Goal: Information Seeking & Learning: Learn about a topic

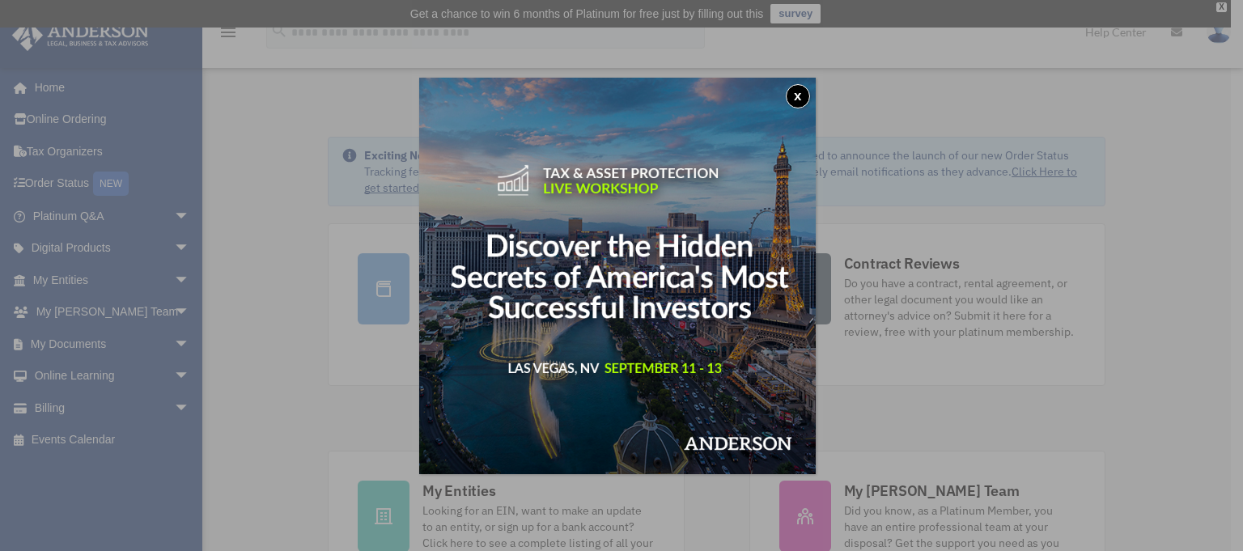
click at [802, 92] on button "x" at bounding box center [798, 96] width 24 height 24
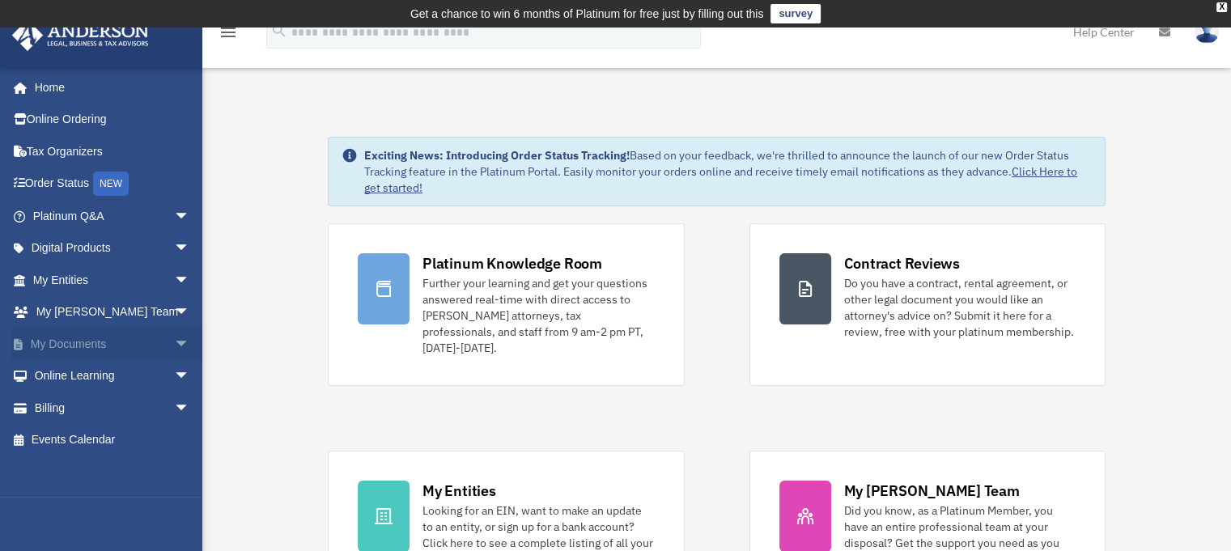
click at [174, 341] on span "arrow_drop_down" at bounding box center [190, 344] width 32 height 33
click at [68, 373] on link "Box" at bounding box center [119, 376] width 192 height 32
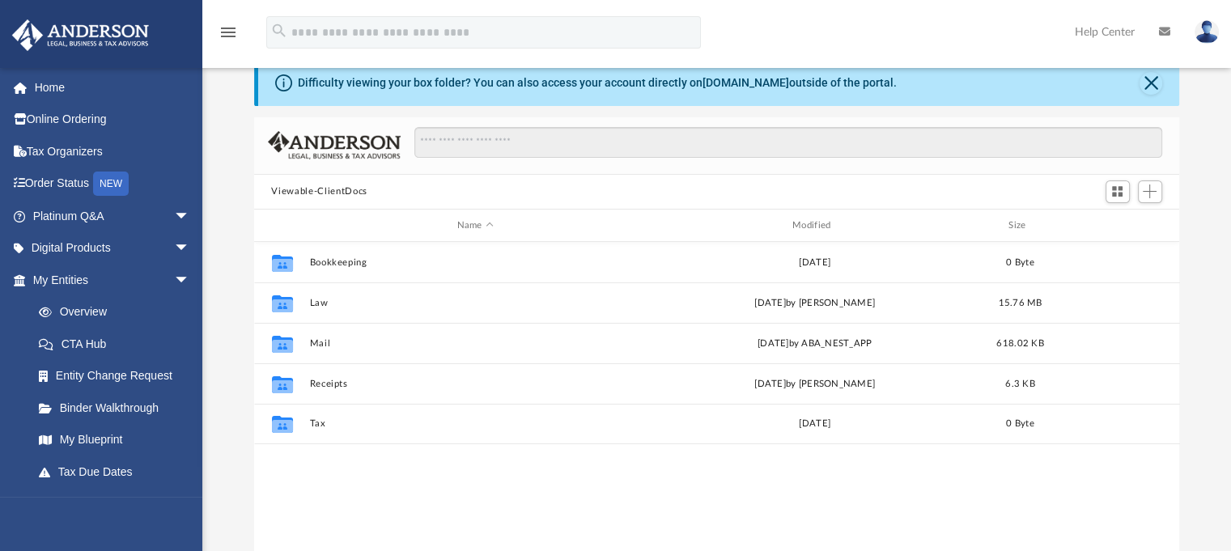
scroll to position [81, 0]
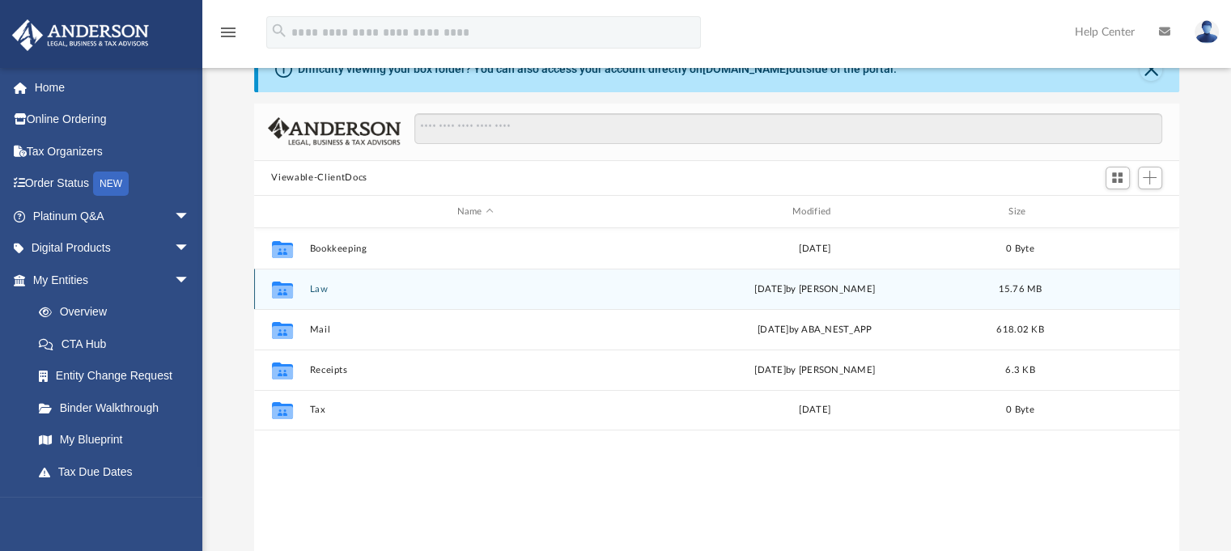
click at [285, 289] on icon "grid" at bounding box center [281, 290] width 21 height 17
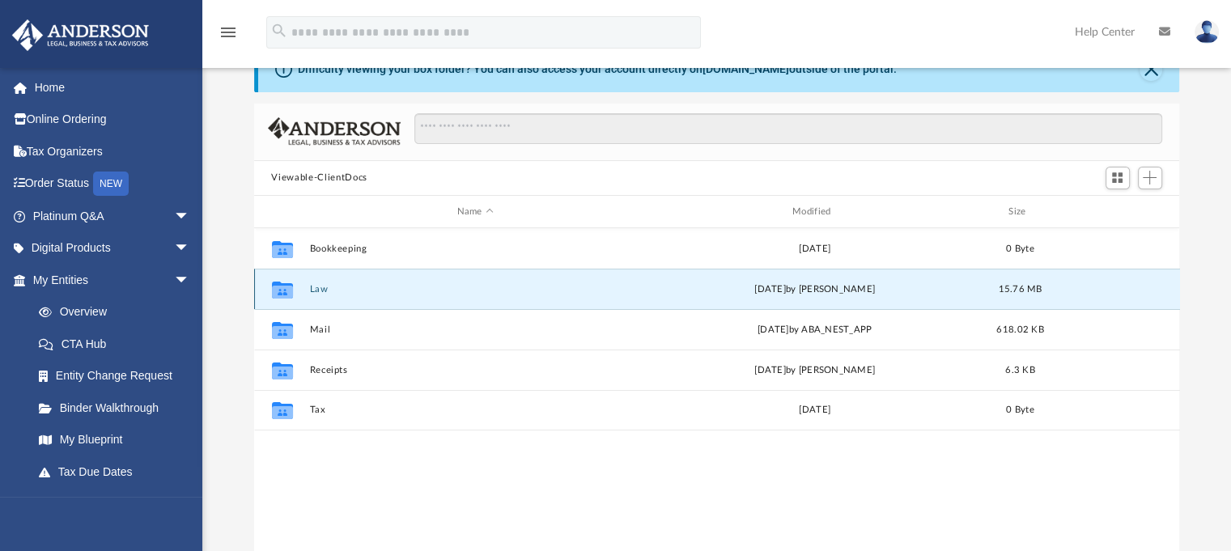
click at [316, 283] on div "Collaborated Folder Law Mon Mar 17 2025 by Gerald Higgins 15.76 MB" at bounding box center [717, 289] width 926 height 40
click at [281, 291] on icon "grid" at bounding box center [281, 292] width 21 height 13
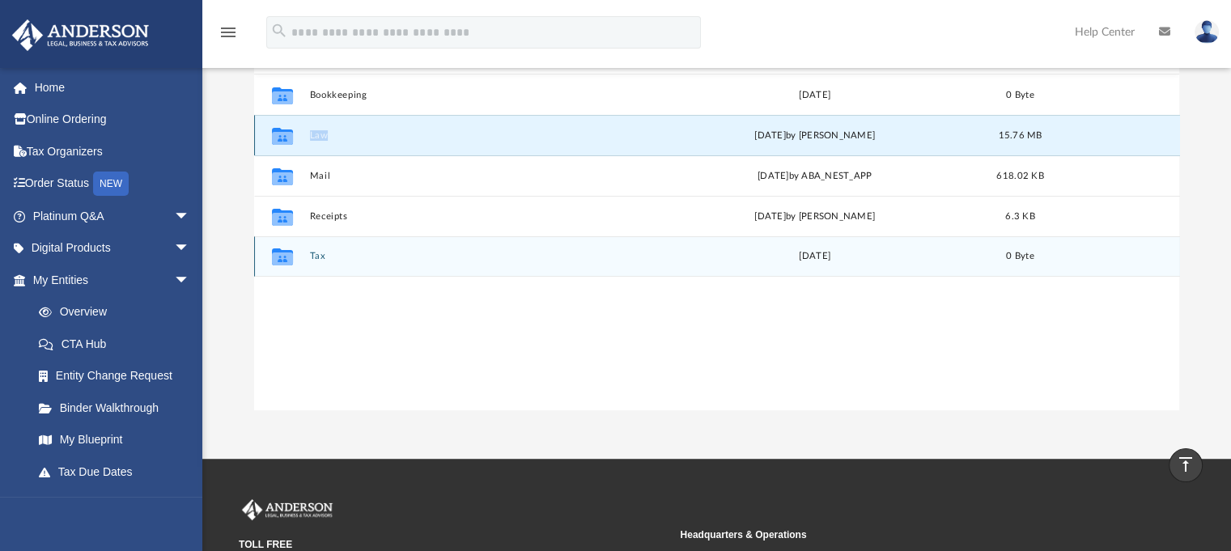
scroll to position [0, 0]
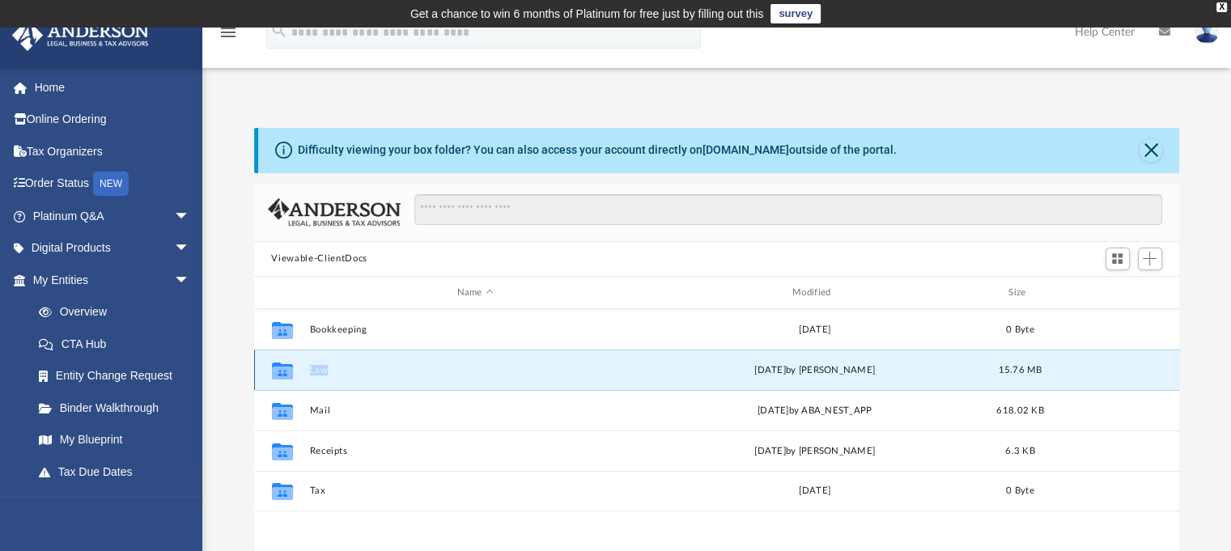
click at [321, 368] on button "Law" at bounding box center [475, 370] width 332 height 11
click at [818, 372] on div "Mon Mar 17 2025 by Gerald Higgins" at bounding box center [814, 370] width 332 height 15
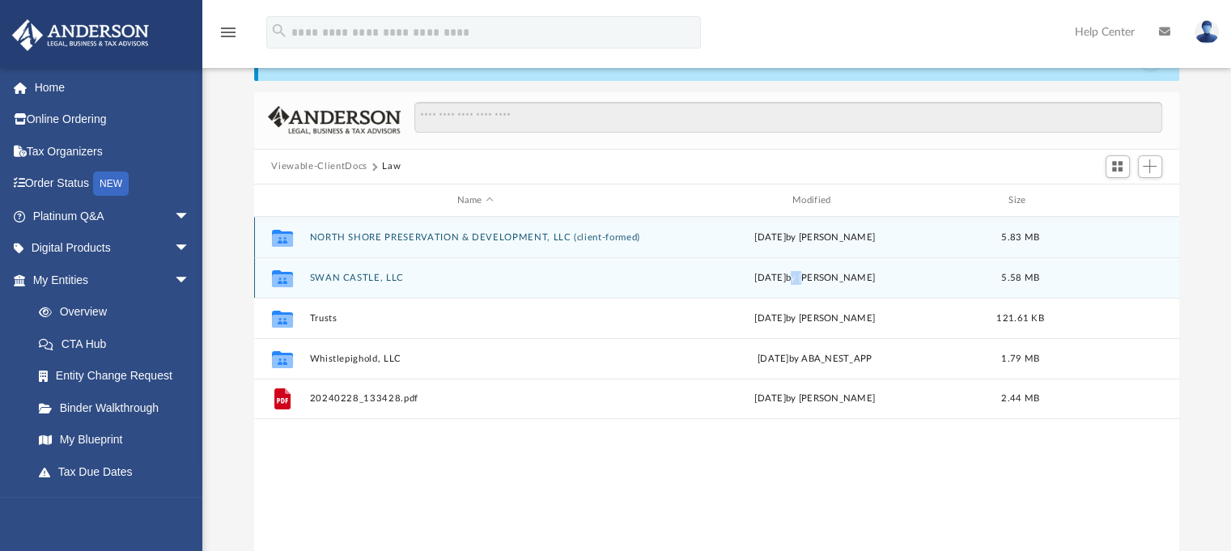
scroll to position [162, 0]
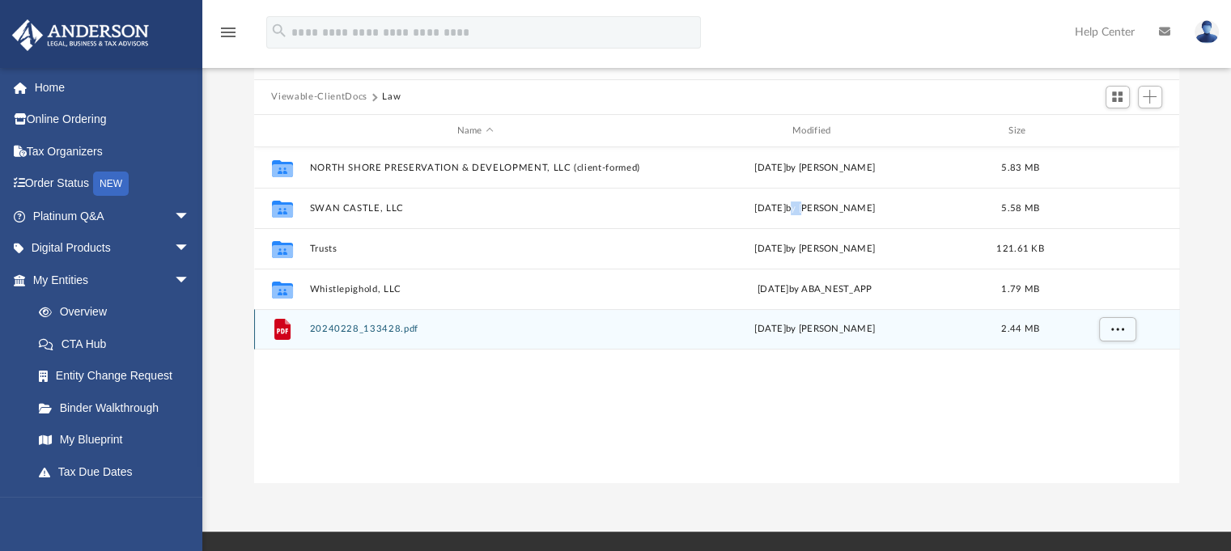
click at [325, 327] on button "20240228_133428.pdf" at bounding box center [475, 330] width 332 height 11
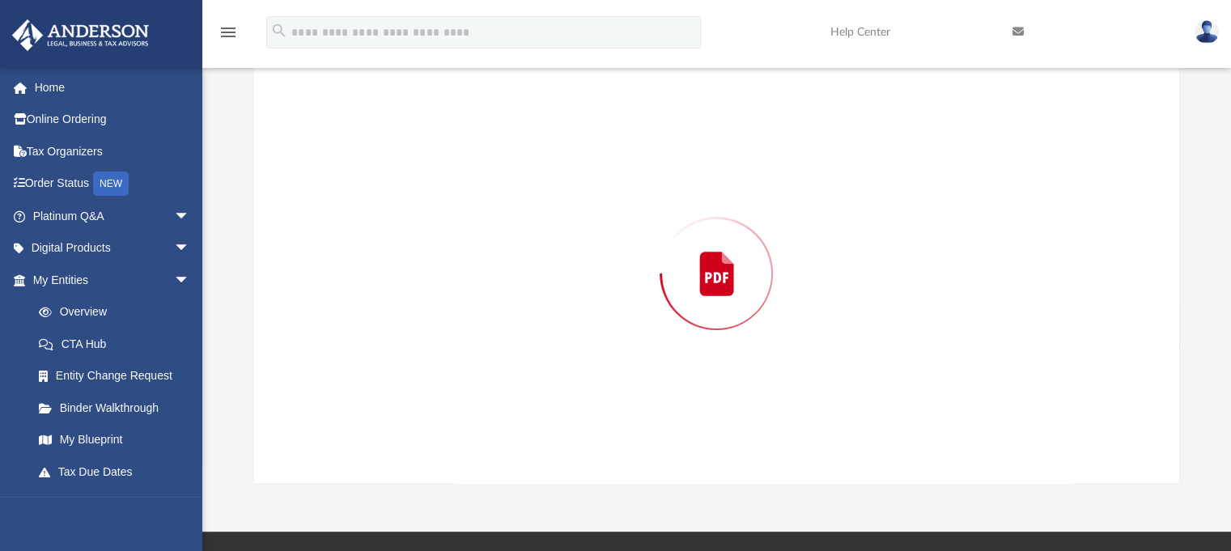
click at [325, 327] on div "Preview" at bounding box center [717, 274] width 926 height 418
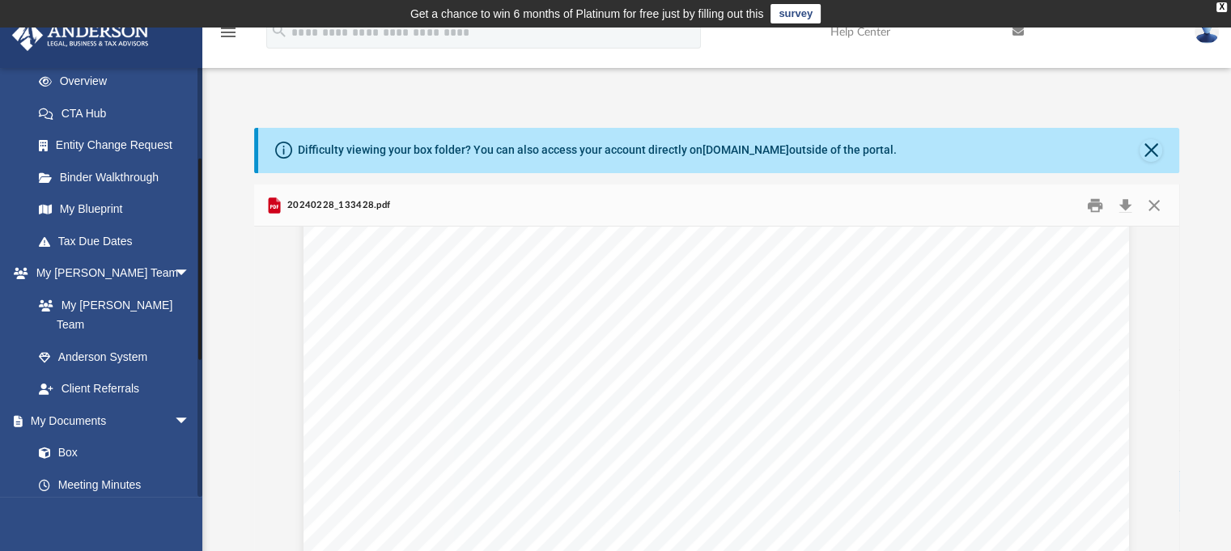
scroll to position [150, 0]
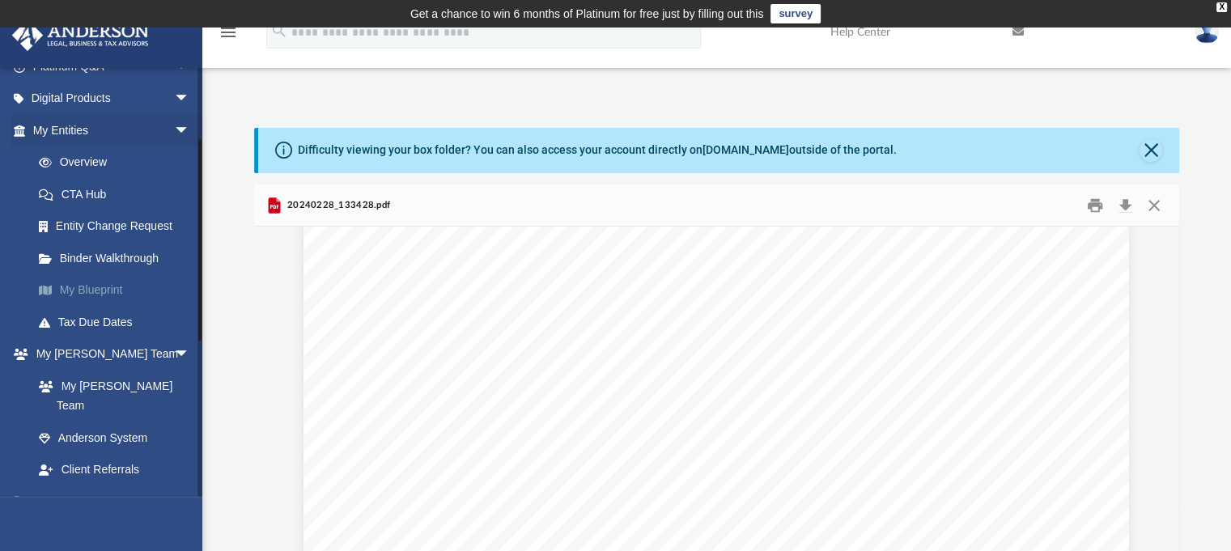
click at [86, 290] on link "My Blueprint" at bounding box center [119, 290] width 192 height 32
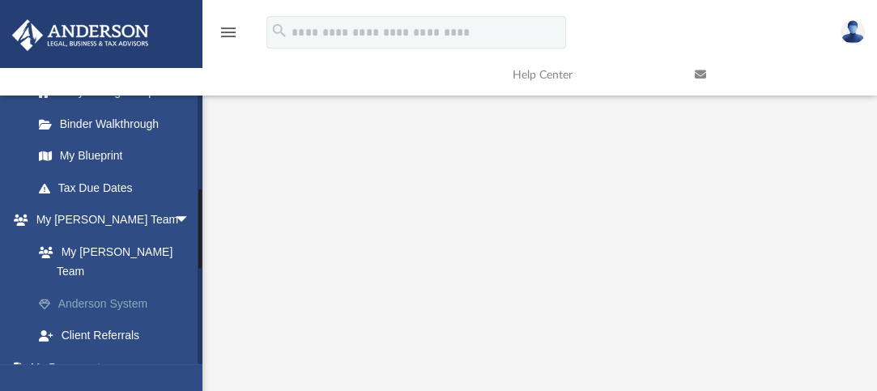
scroll to position [393, 0]
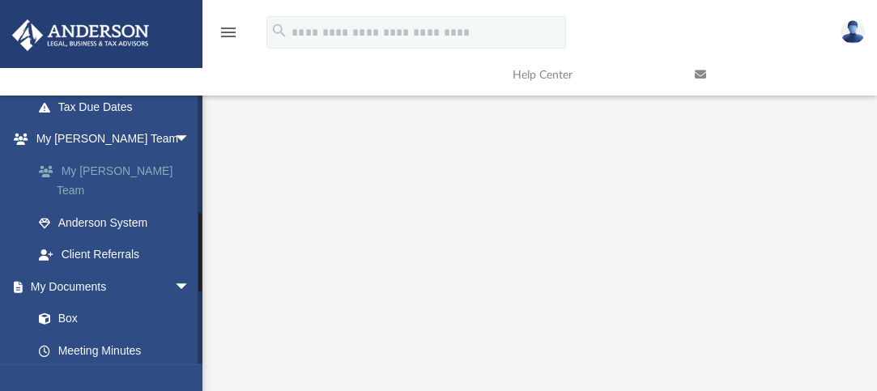
click at [123, 169] on link "My [PERSON_NAME] Team" at bounding box center [119, 181] width 192 height 52
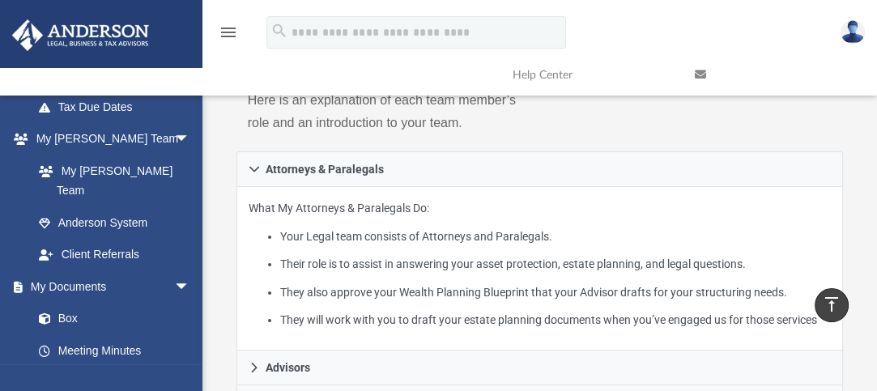
scroll to position [405, 0]
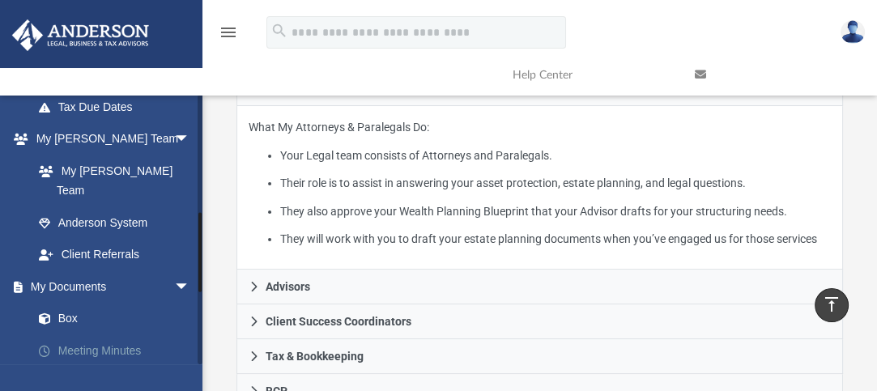
click at [106, 334] on link "Meeting Minutes" at bounding box center [119, 350] width 192 height 32
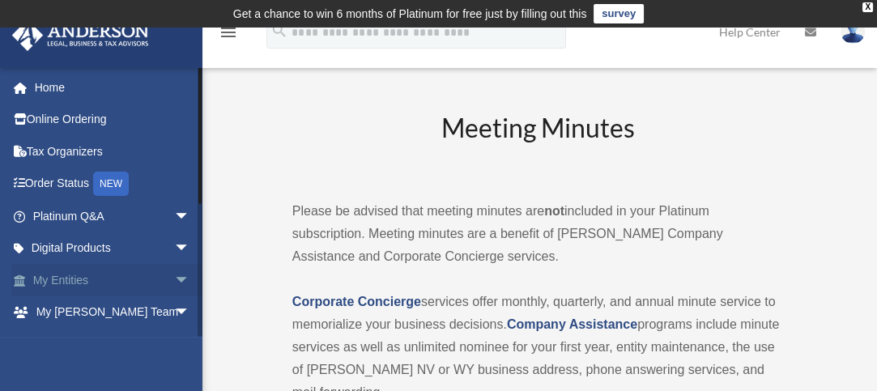
click at [174, 277] on span "arrow_drop_down" at bounding box center [190, 280] width 32 height 33
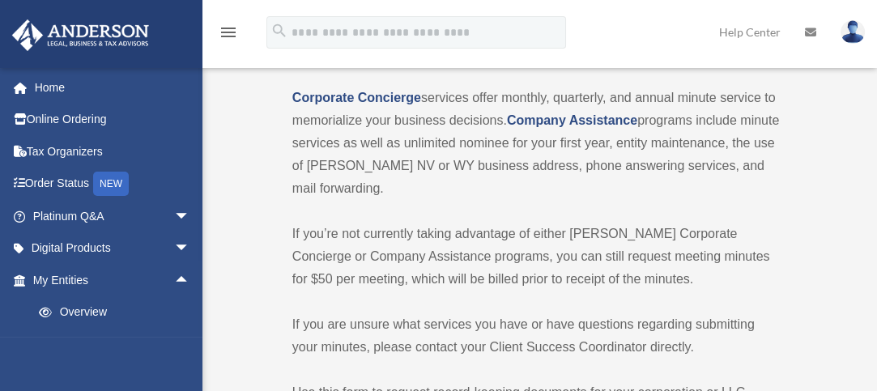
scroll to position [243, 0]
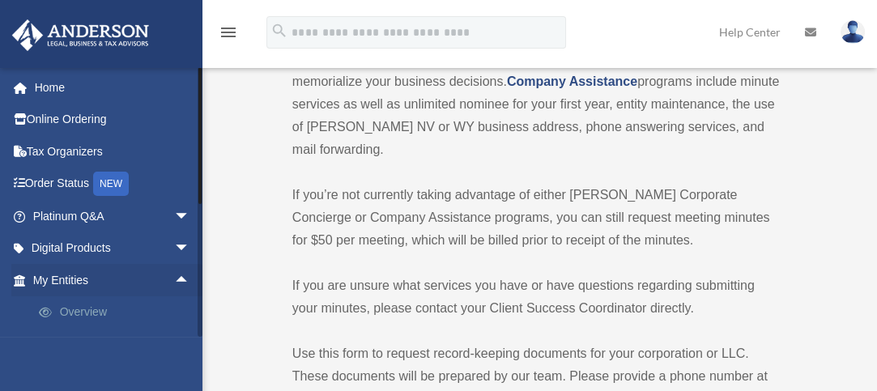
click at [79, 311] on link "Overview" at bounding box center [119, 312] width 192 height 32
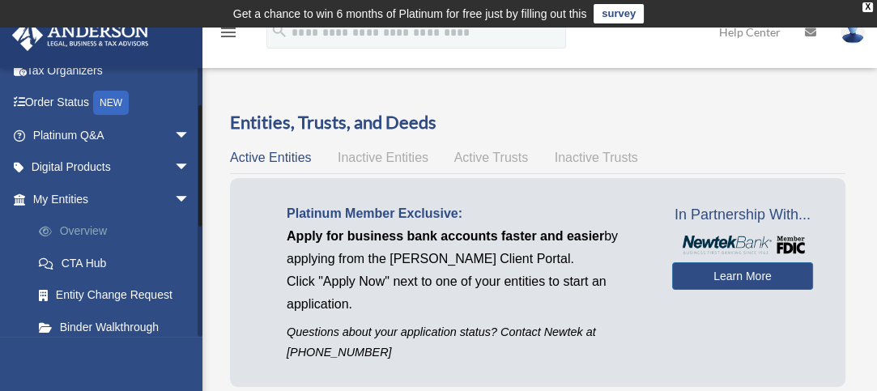
scroll to position [162, 0]
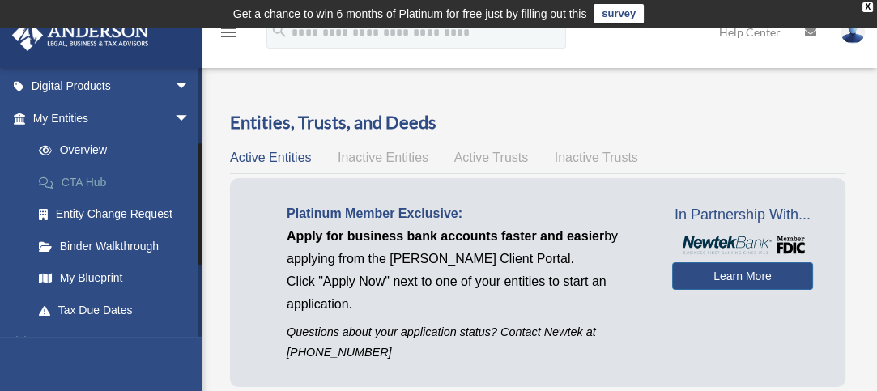
click at [78, 179] on link "CTA Hub" at bounding box center [119, 182] width 192 height 32
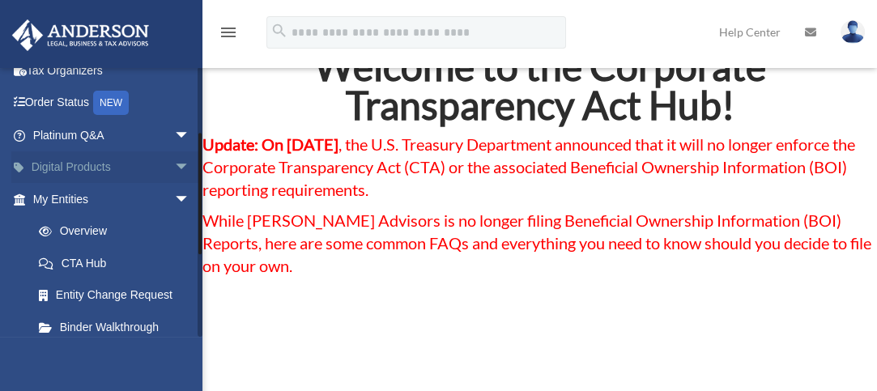
scroll to position [243, 0]
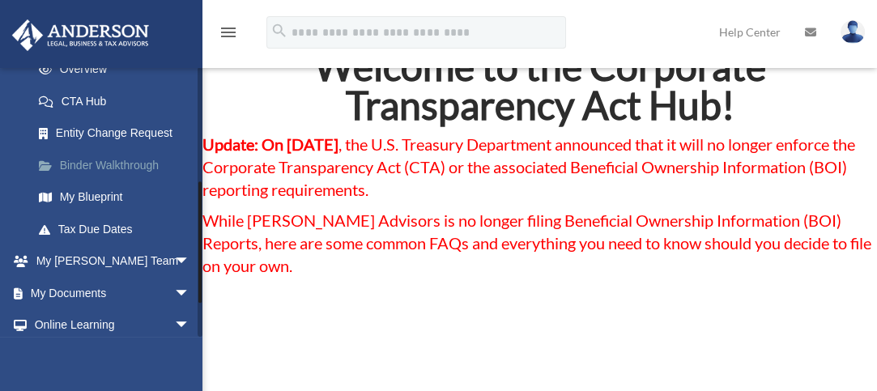
click at [102, 163] on link "Binder Walkthrough" at bounding box center [119, 165] width 192 height 32
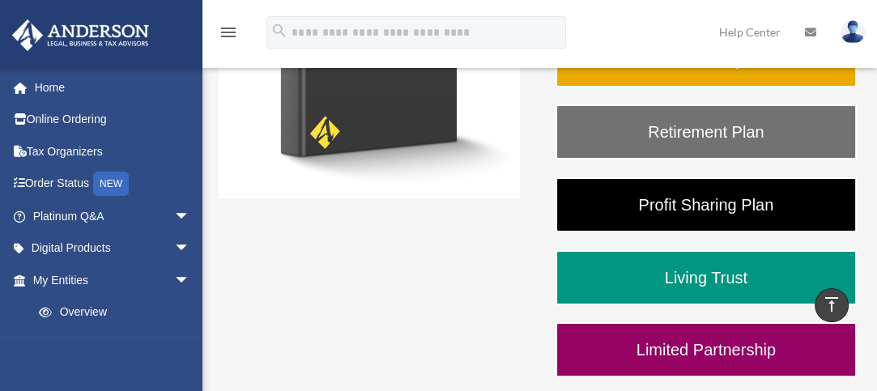
scroll to position [405, 0]
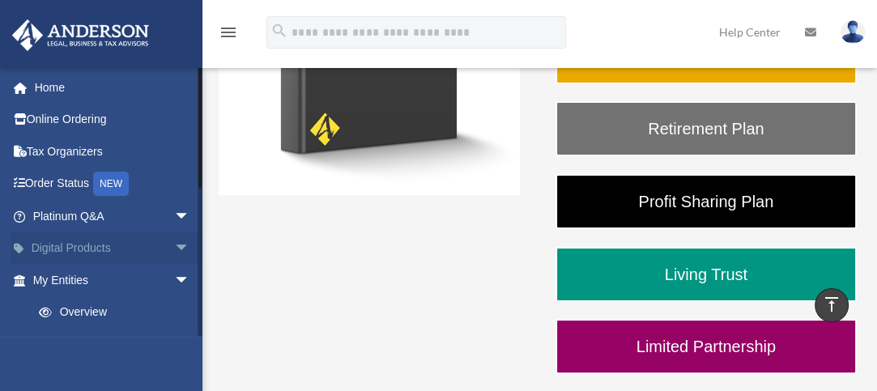
click at [108, 247] on link "Digital Products arrow_drop_down" at bounding box center [112, 248] width 203 height 32
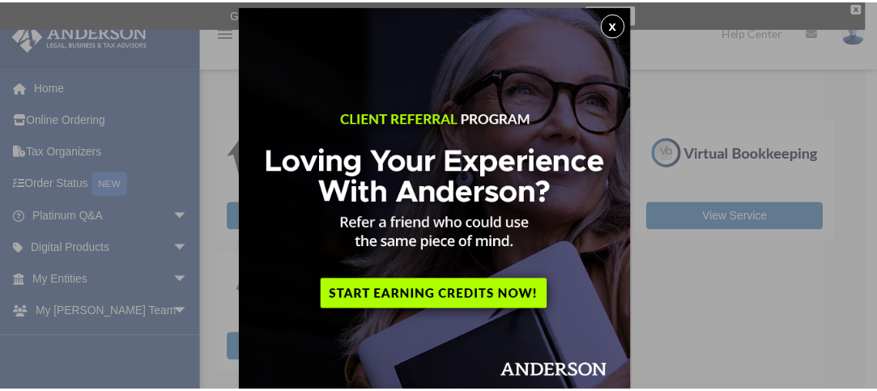
scroll to position [8, 0]
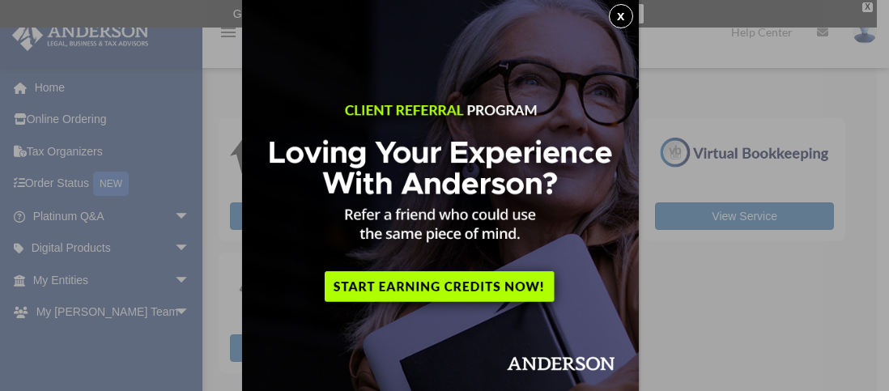
click at [627, 15] on button "x" at bounding box center [621, 16] width 24 height 24
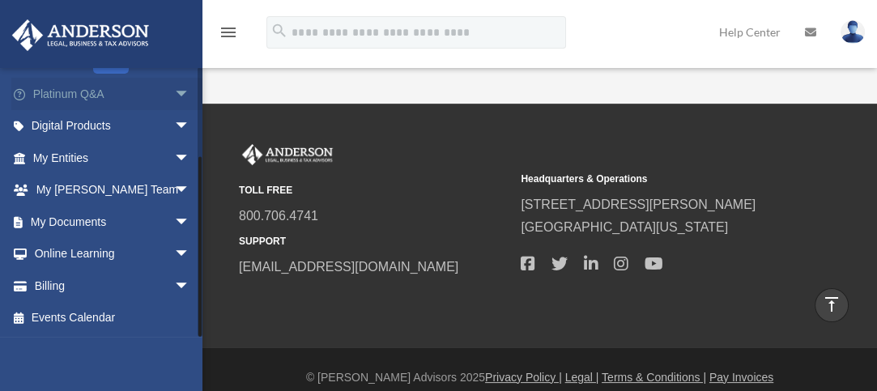
scroll to position [339, 0]
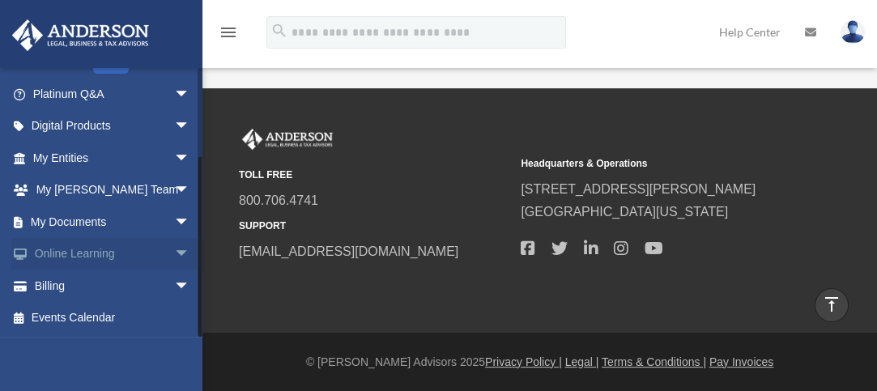
click at [174, 247] on span "arrow_drop_down" at bounding box center [190, 254] width 32 height 33
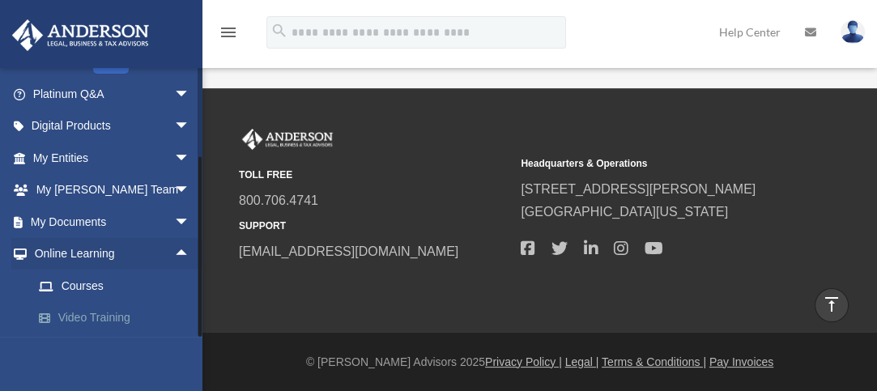
click at [71, 316] on link "Video Training" at bounding box center [119, 318] width 192 height 32
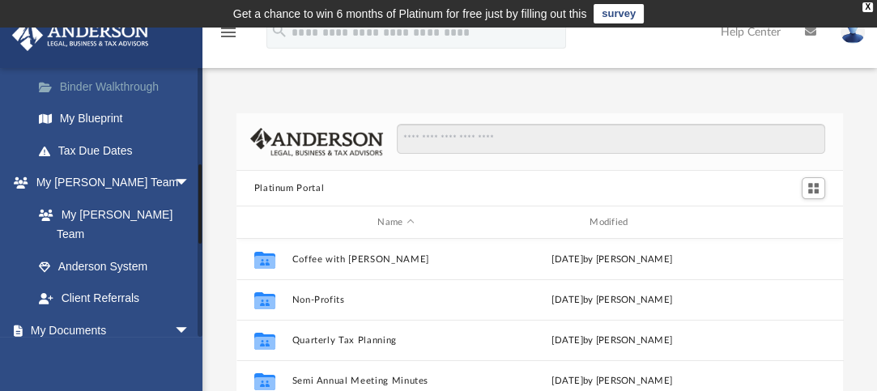
scroll to position [324, 0]
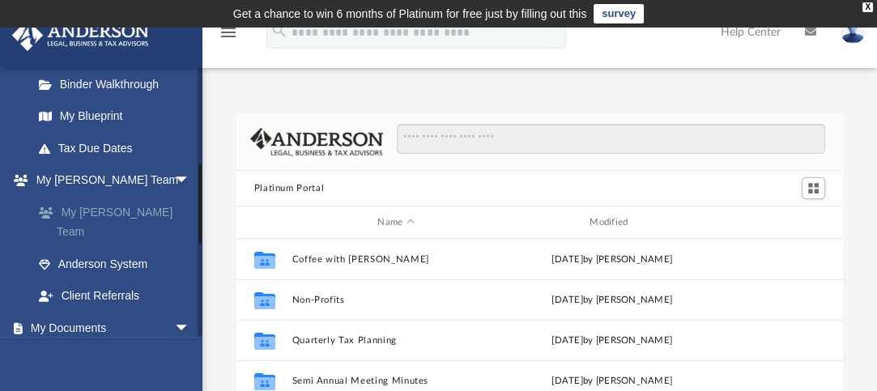
click at [108, 207] on link "My [PERSON_NAME] Team" at bounding box center [119, 222] width 192 height 52
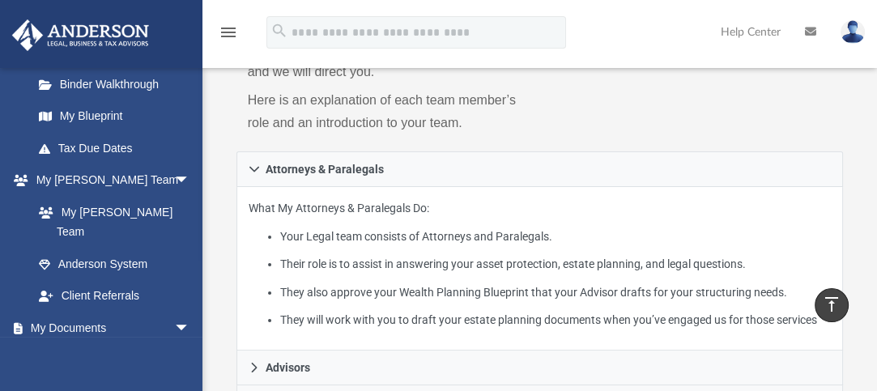
scroll to position [486, 0]
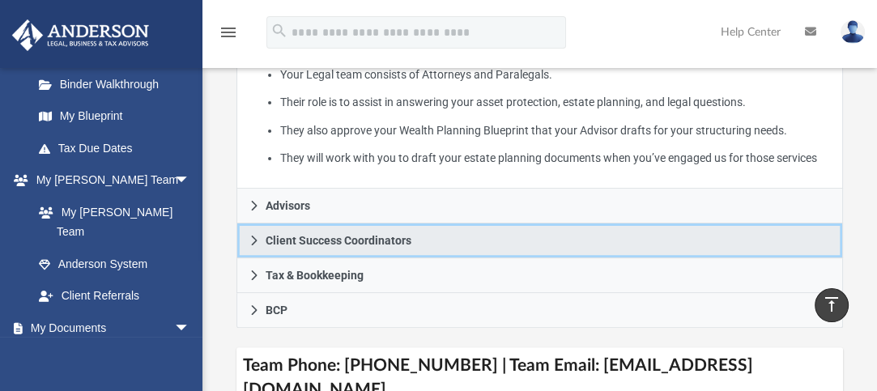
click at [275, 238] on span "Client Success Coordinators" at bounding box center [339, 240] width 146 height 11
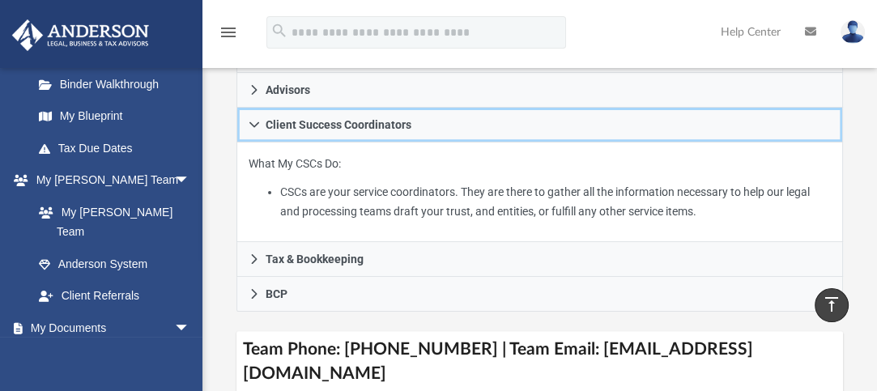
scroll to position [428, 0]
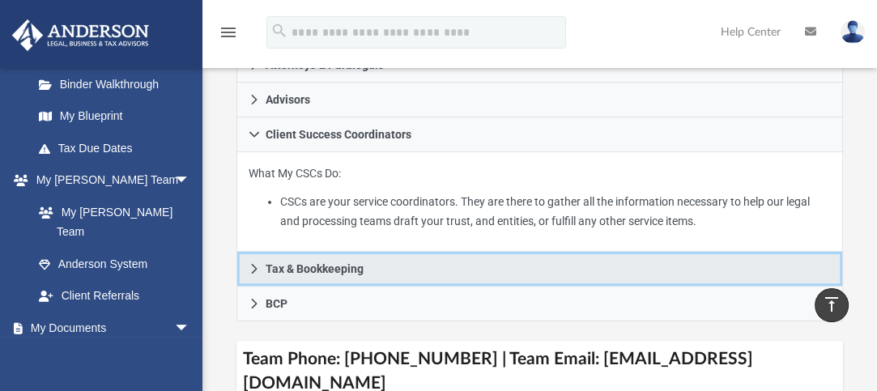
click at [306, 268] on span "Tax & Bookkeeping" at bounding box center [315, 268] width 98 height 11
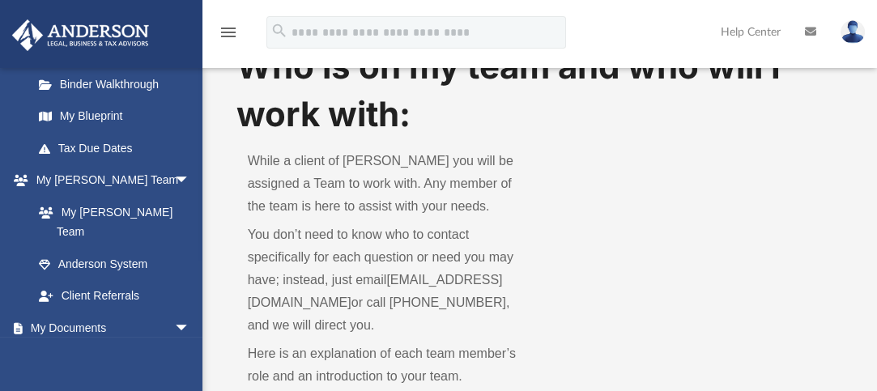
scroll to position [81, 0]
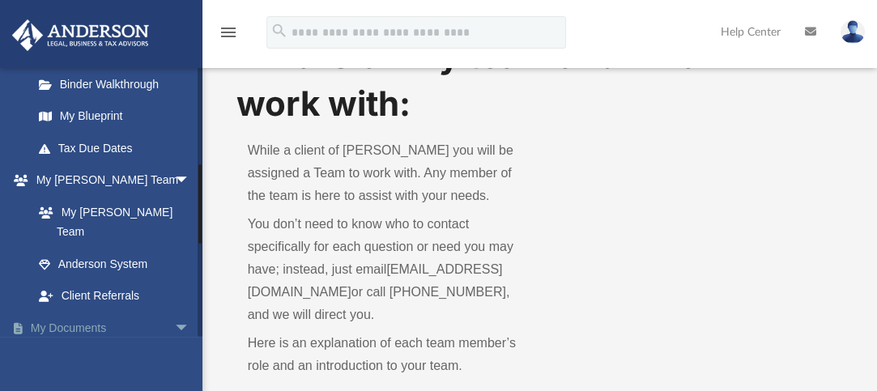
click at [174, 312] on span "arrow_drop_down" at bounding box center [190, 328] width 32 height 33
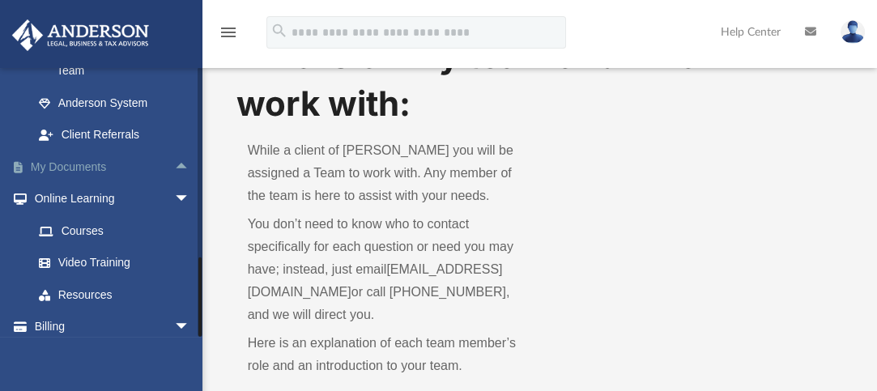
scroll to position [506, 0]
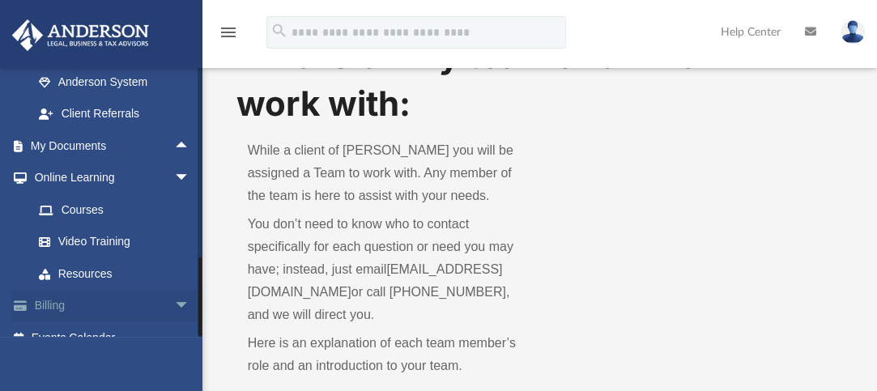
click at [49, 290] on link "Billing arrow_drop_down" at bounding box center [112, 306] width 203 height 32
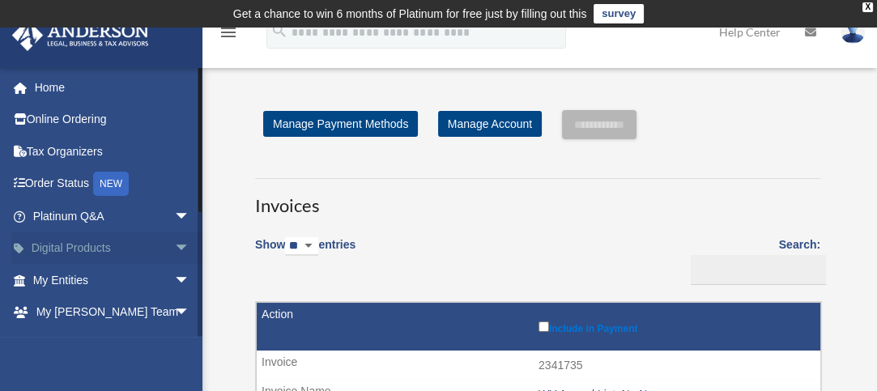
click at [174, 245] on span "arrow_drop_down" at bounding box center [190, 248] width 32 height 33
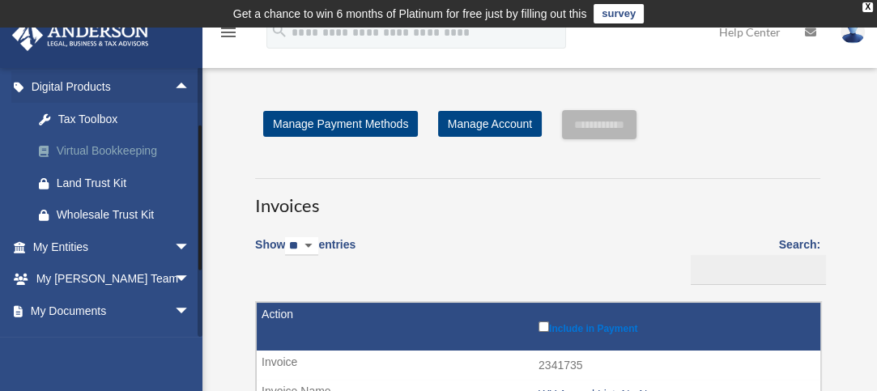
scroll to position [162, 0]
click at [88, 116] on div "Tax Toolbox" at bounding box center [126, 118] width 138 height 20
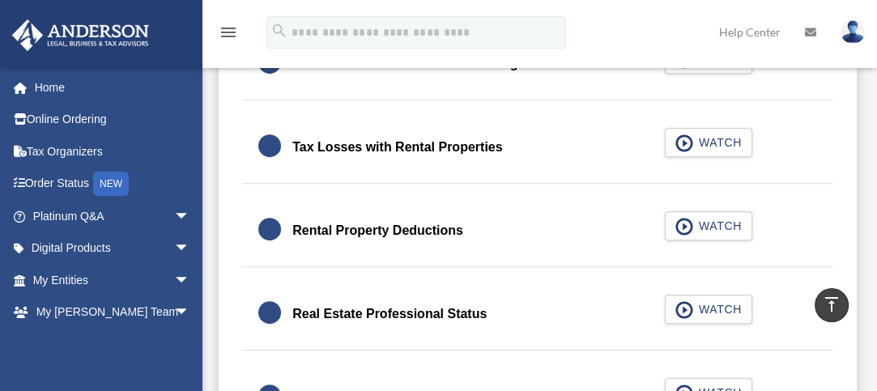
scroll to position [1133, 0]
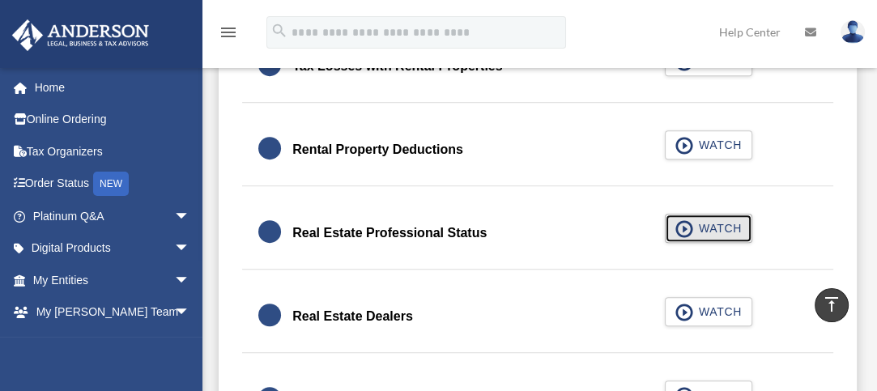
click at [713, 223] on span "WATCH" at bounding box center [718, 228] width 48 height 16
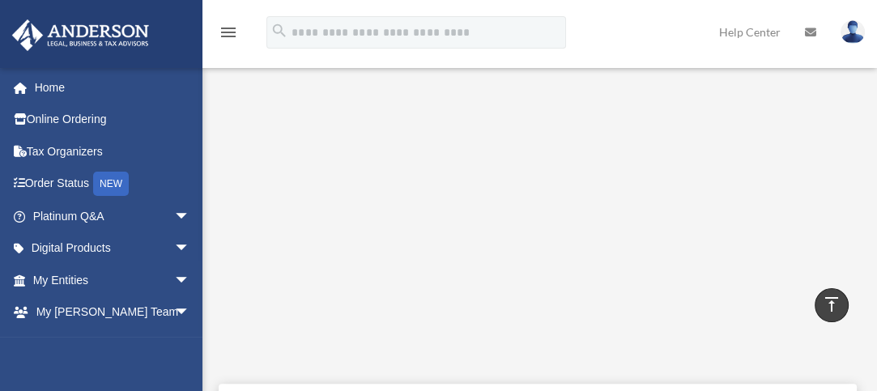
scroll to position [405, 0]
